Goal: Information Seeking & Learning: Learn about a topic

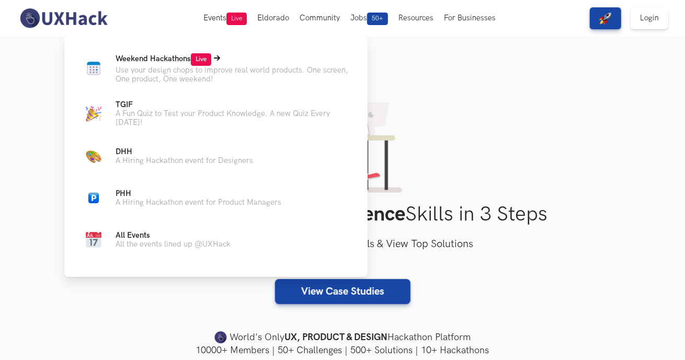
click at [179, 62] on span "Weekend Hackathons Live" at bounding box center [164, 58] width 96 height 9
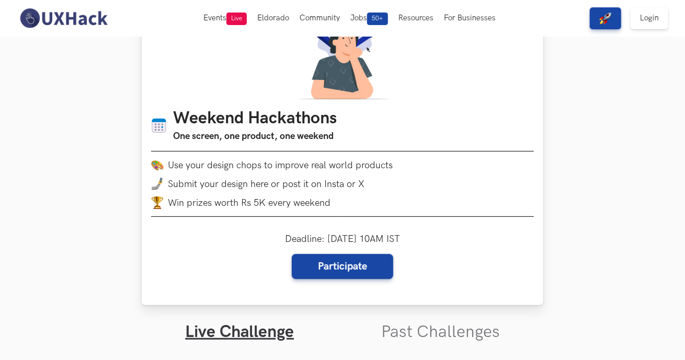
scroll to position [71, 0]
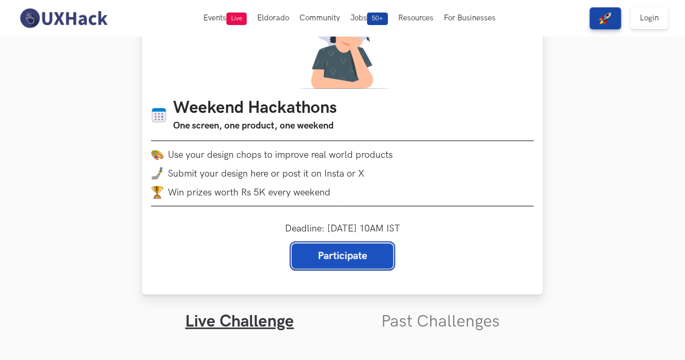
click at [346, 261] on link "Participate" at bounding box center [342, 256] width 101 height 25
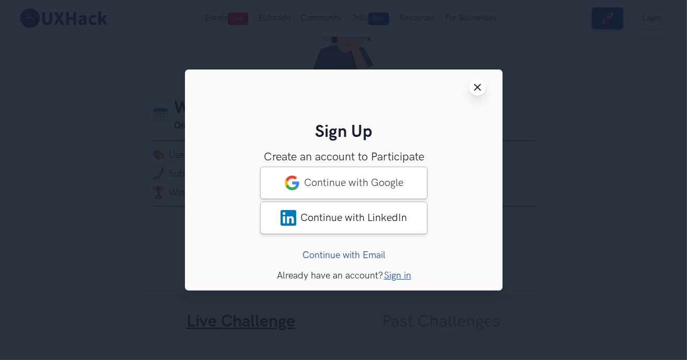
click at [475, 94] on button "Close modal window" at bounding box center [477, 87] width 17 height 17
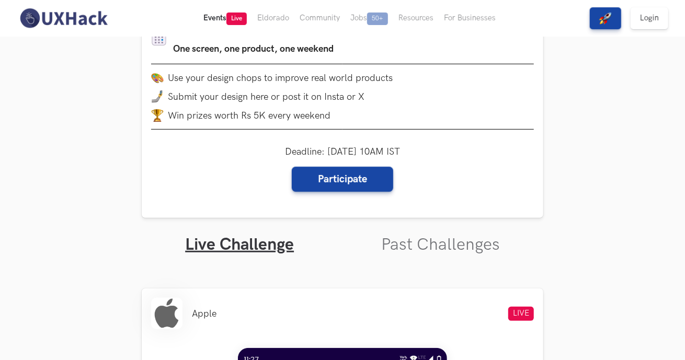
scroll to position [146, 0]
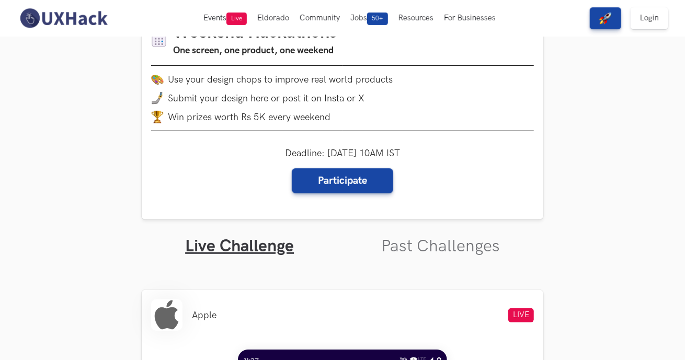
click at [61, 15] on img at bounding box center [63, 18] width 93 height 22
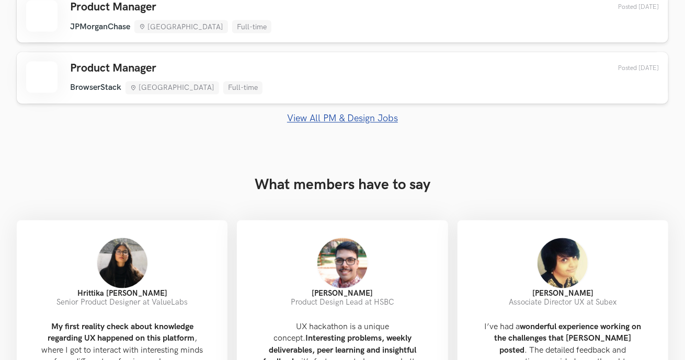
scroll to position [905, 0]
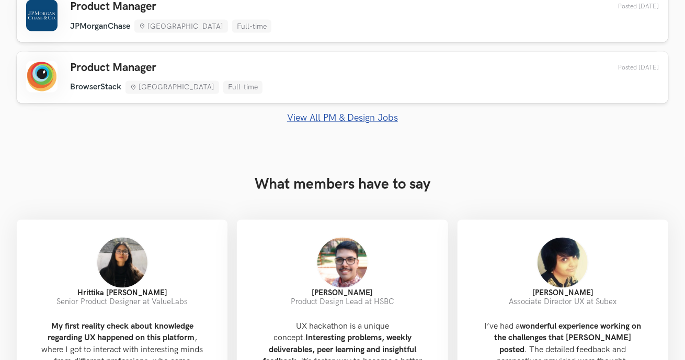
click at [329, 120] on link "View All PM & Design Jobs" at bounding box center [342, 118] width 651 height 11
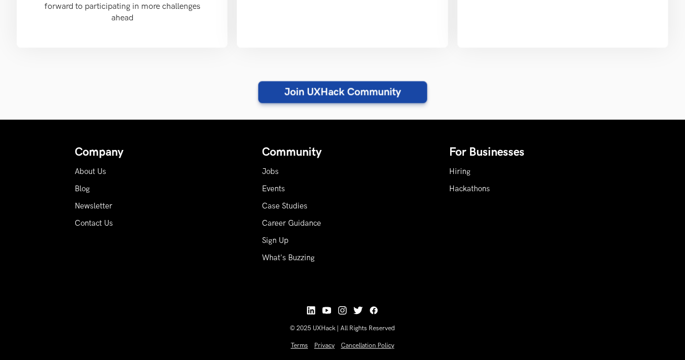
scroll to position [1356, 0]
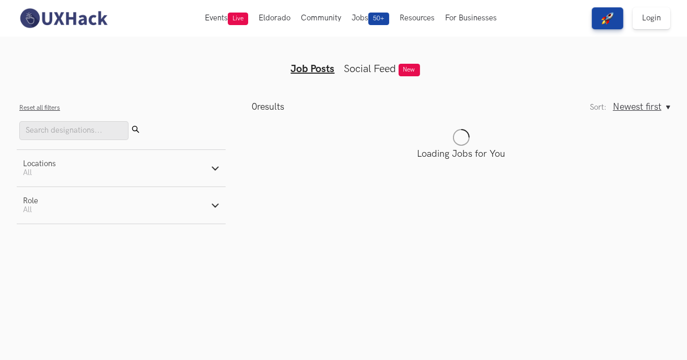
click at [132, 131] on icon "Submit" at bounding box center [136, 129] width 8 height 8
click at [357, 65] on link "Social Feed" at bounding box center [370, 69] width 52 height 13
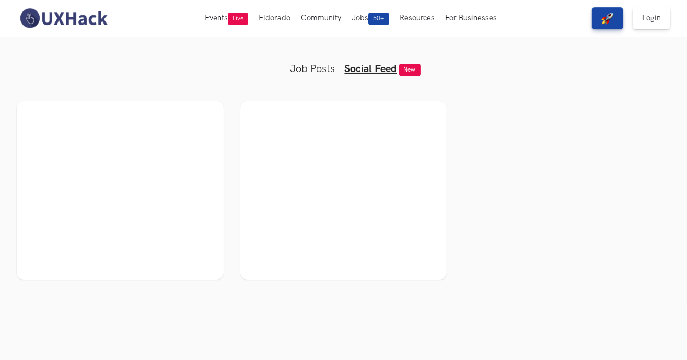
click at [309, 67] on link "Job Posts" at bounding box center [313, 69] width 45 height 13
